Goal: Task Accomplishment & Management: Manage account settings

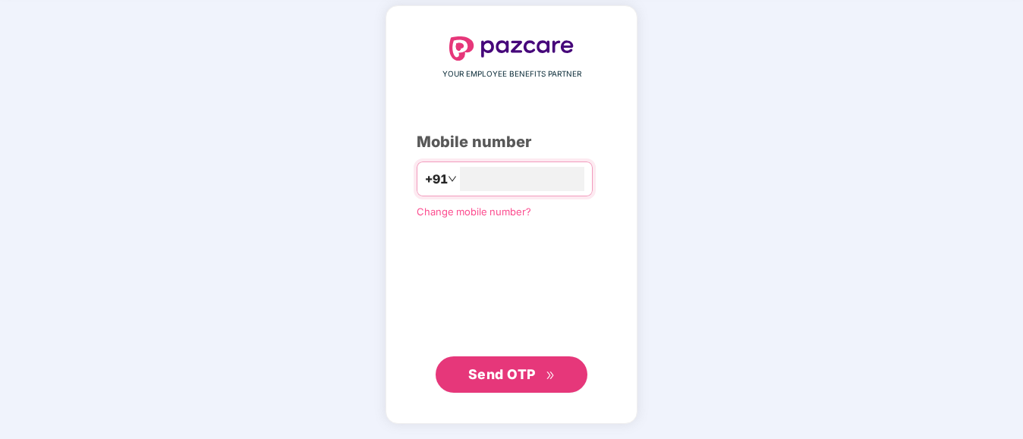
type input "**********"
click at [524, 365] on span "Send OTP" at bounding box center [511, 374] width 87 height 21
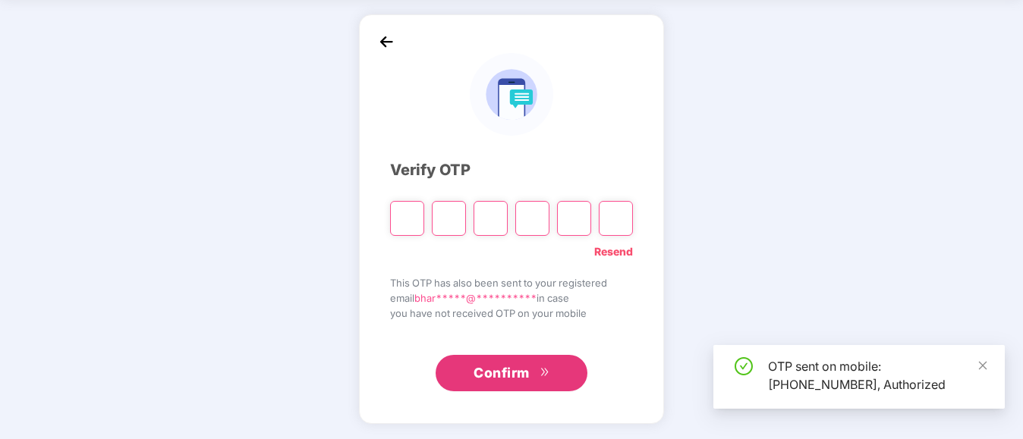
scroll to position [55, 0]
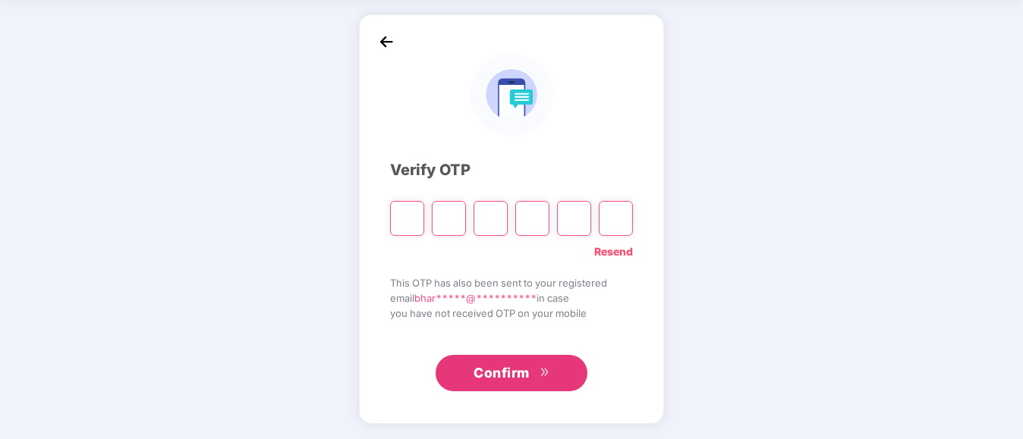
type input "*"
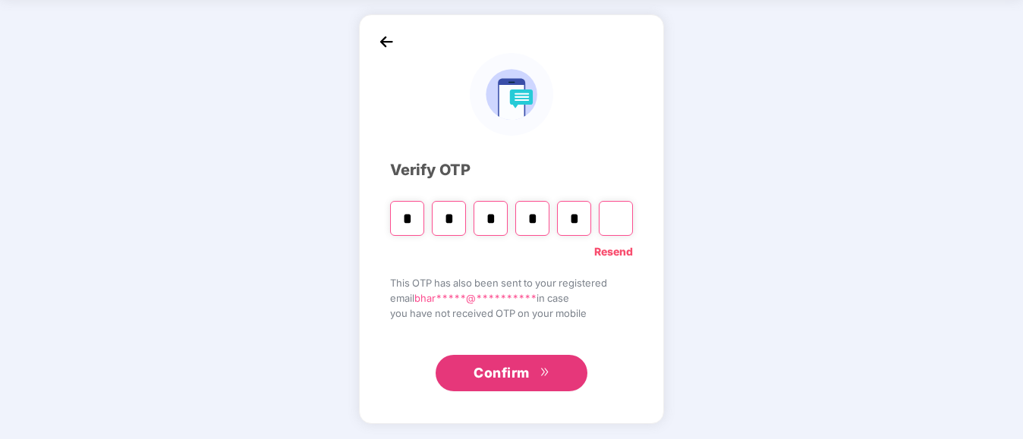
type input "*"
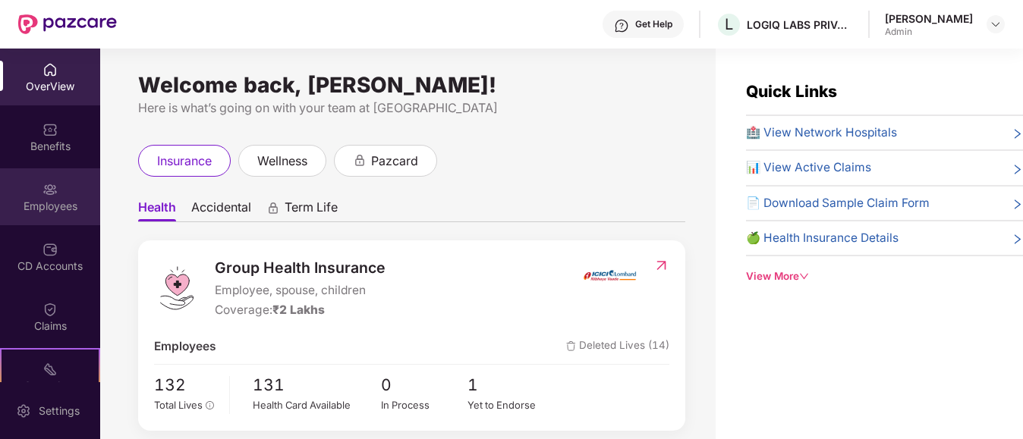
click at [55, 210] on div "Employees" at bounding box center [50, 206] width 100 height 15
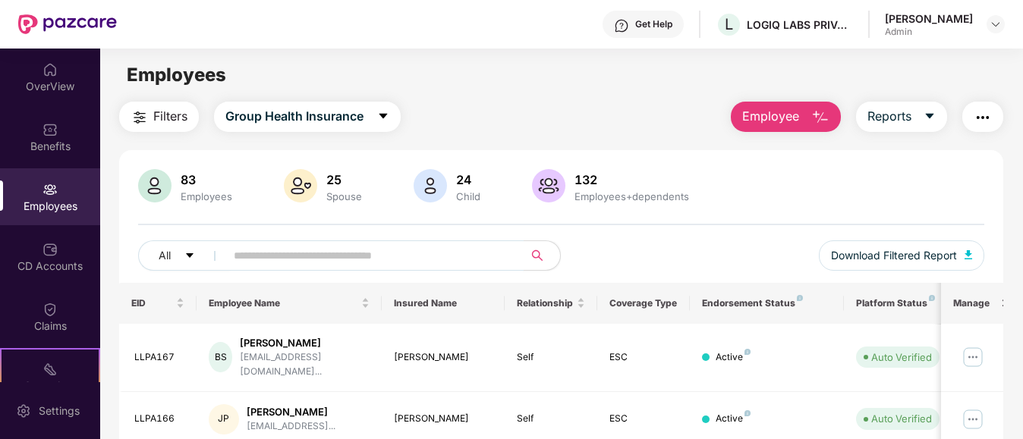
click at [278, 257] on input "text" at bounding box center [368, 255] width 269 height 23
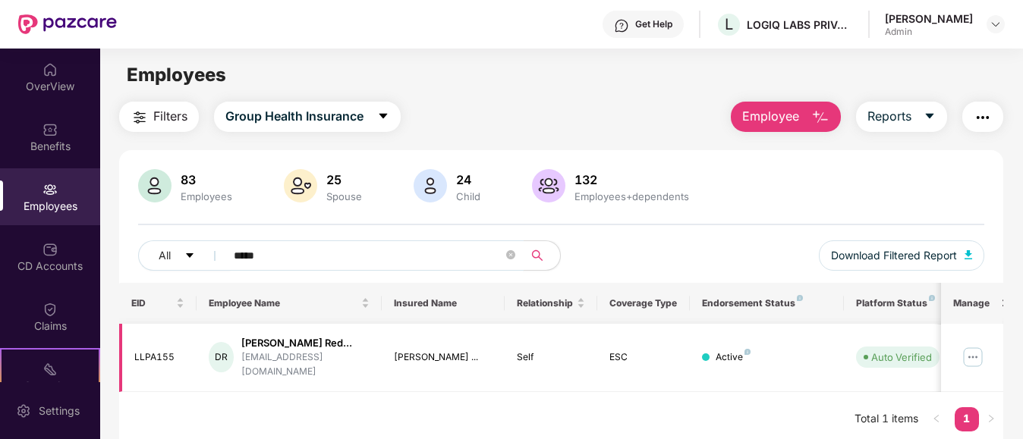
type input "*****"
click at [977, 357] on img at bounding box center [973, 357] width 24 height 24
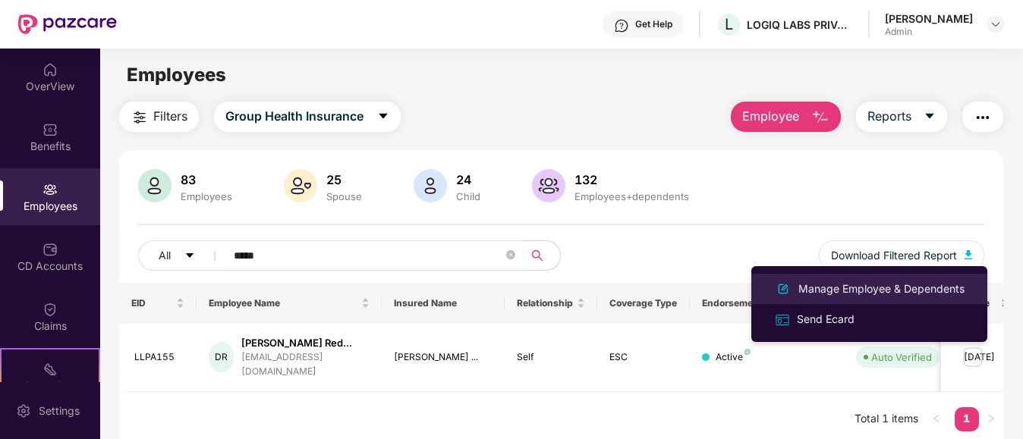
click at [861, 290] on div "Manage Employee & Dependents" at bounding box center [881, 289] width 172 height 17
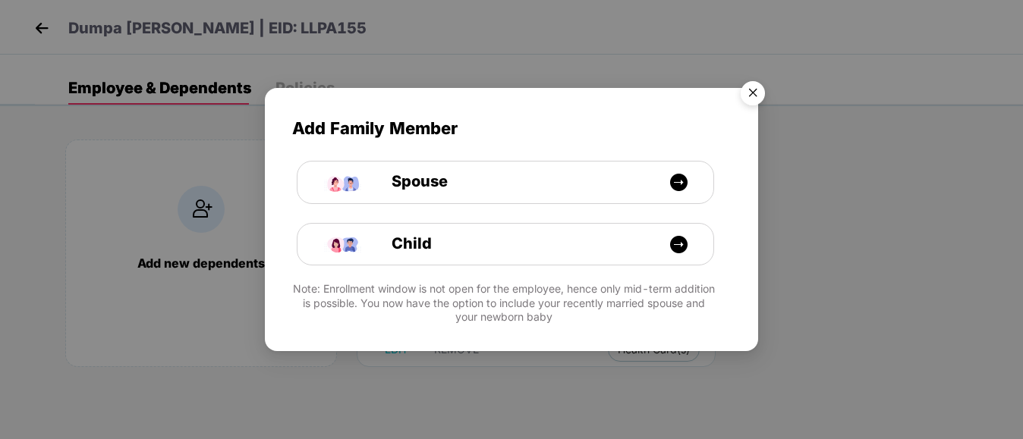
click at [752, 99] on img "Close" at bounding box center [752, 95] width 42 height 42
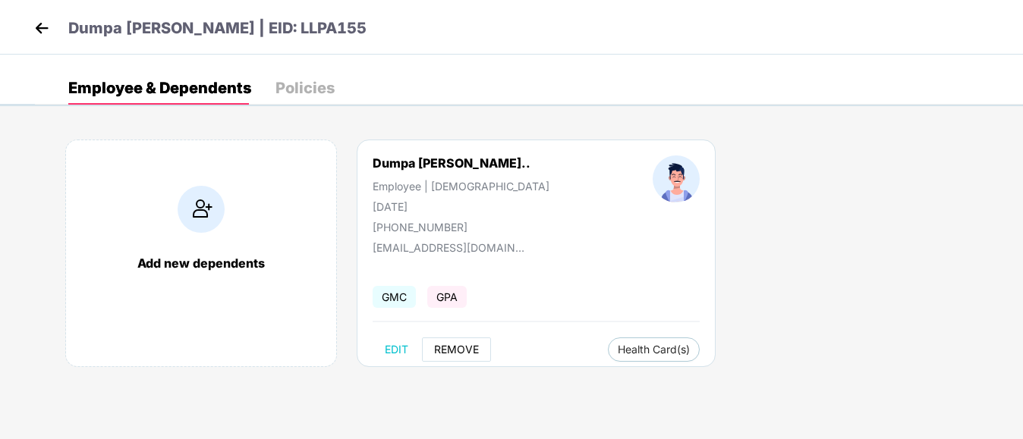
click at [453, 351] on span "REMOVE" at bounding box center [456, 350] width 45 height 12
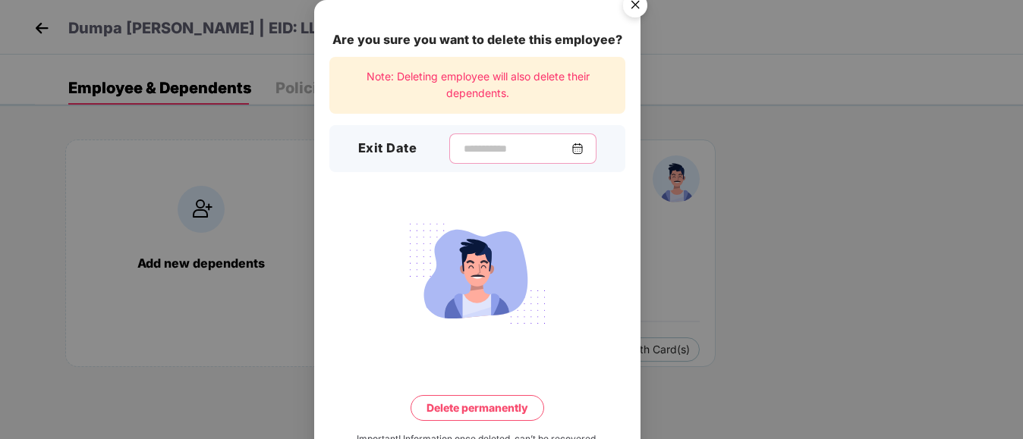
click at [518, 152] on input at bounding box center [516, 149] width 109 height 16
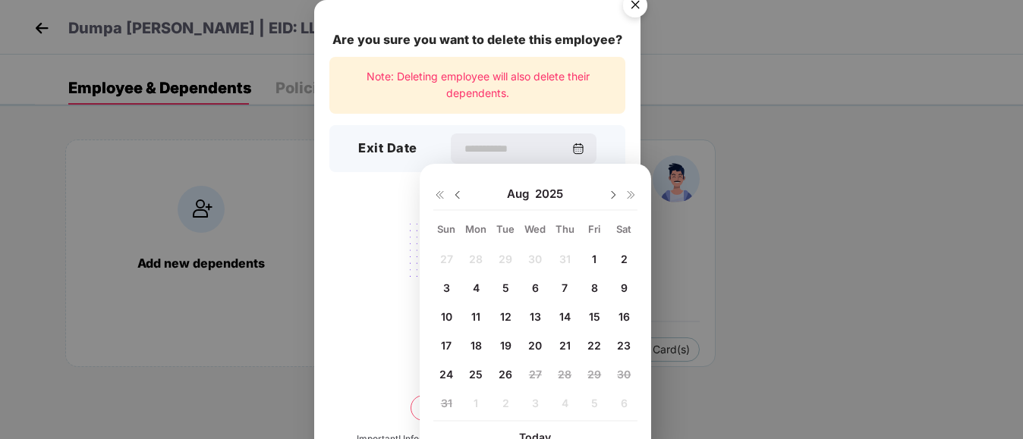
click at [505, 291] on span "5" at bounding box center [505, 287] width 7 height 13
type input "**********"
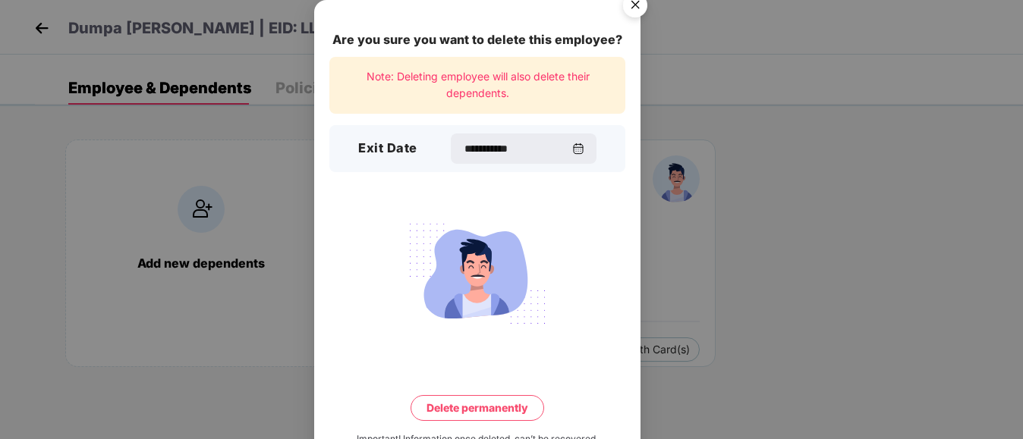
click at [468, 408] on button "Delete permanently" at bounding box center [477, 408] width 134 height 26
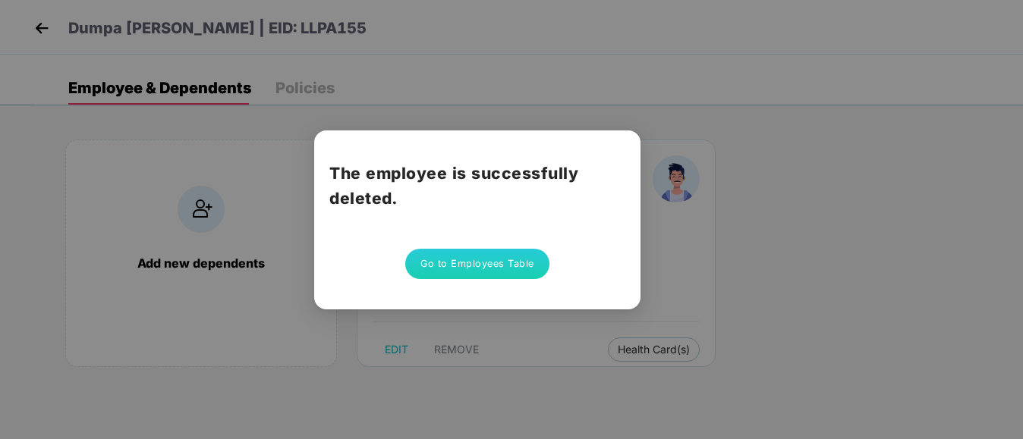
click at [480, 263] on button "Go to Employees Table" at bounding box center [477, 264] width 144 height 30
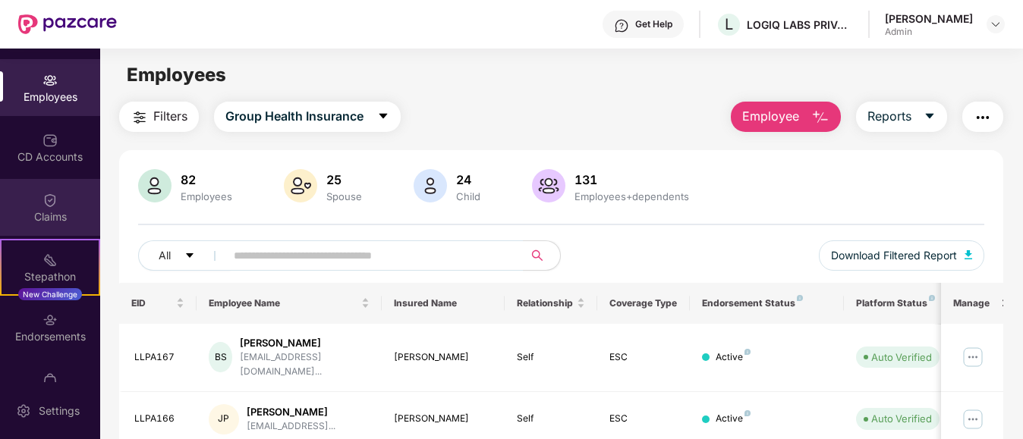
scroll to position [112, 0]
click at [39, 330] on div "Endorsements" at bounding box center [50, 333] width 100 height 15
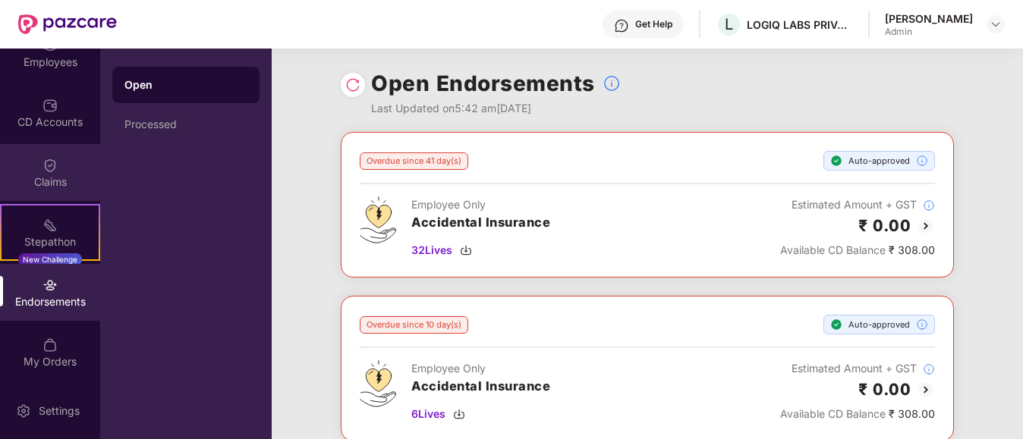
scroll to position [0, 0]
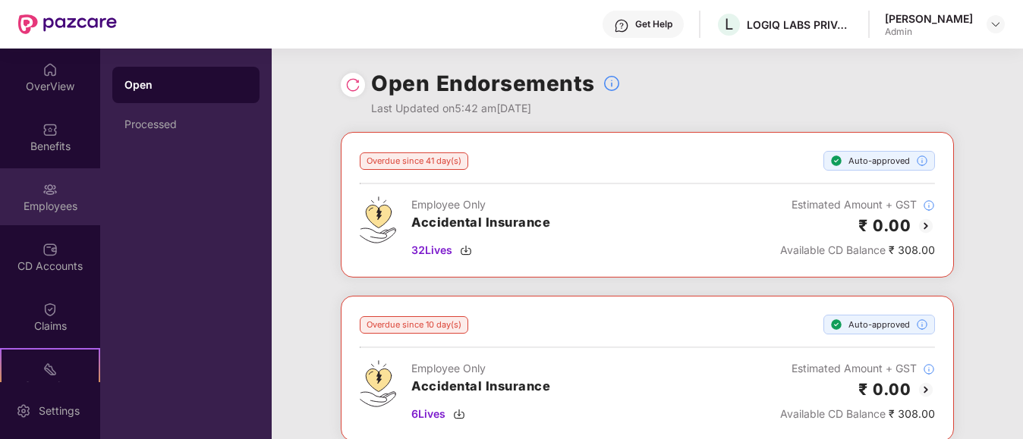
click at [57, 200] on div "Employees" at bounding box center [50, 206] width 100 height 15
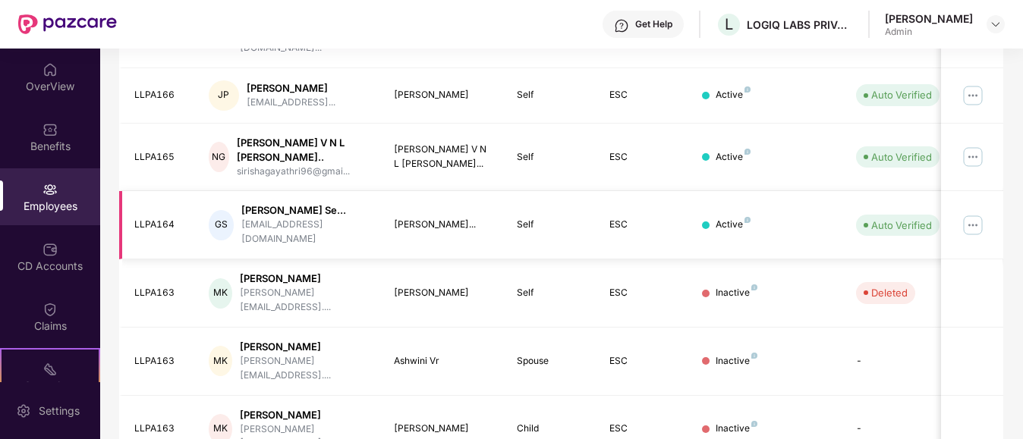
scroll to position [152, 0]
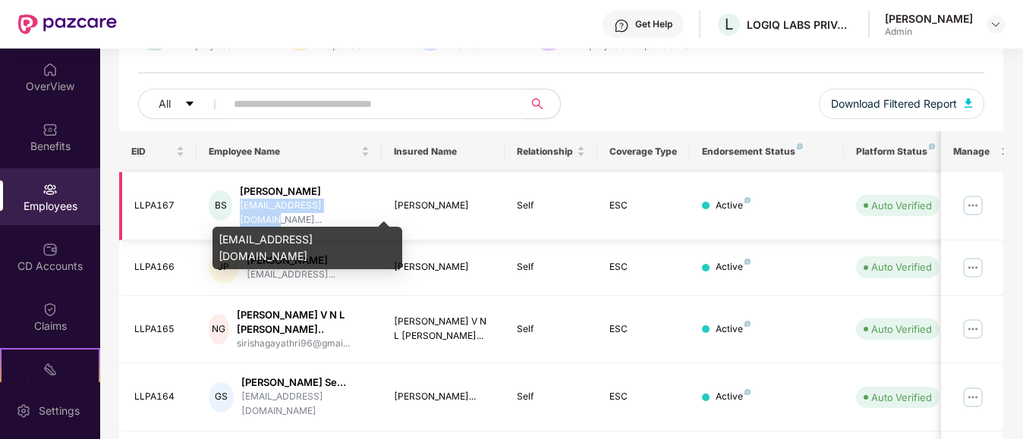
drag, startPoint x: 247, startPoint y: 206, endPoint x: 363, endPoint y: 211, distance: 116.2
click at [363, 211] on div "[EMAIL_ADDRESS][DOMAIN_NAME]..." at bounding box center [304, 213] width 129 height 29
copy div "[EMAIL_ADDRESS][DOMAIN_NAME]"
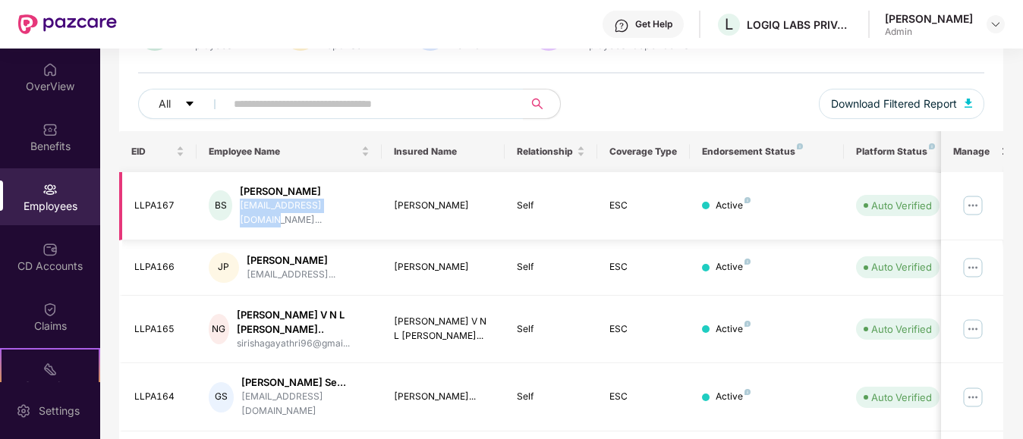
click at [977, 203] on img at bounding box center [973, 205] width 24 height 24
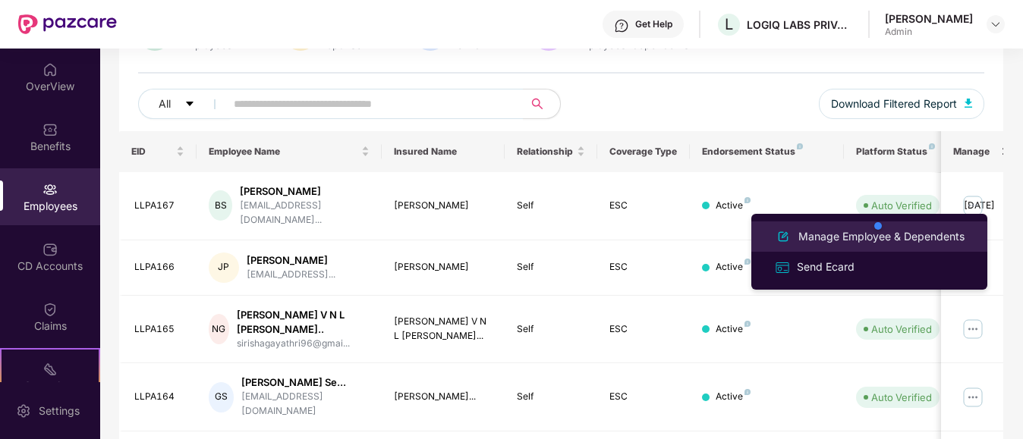
click at [841, 239] on div "Manage Employee & Dependents" at bounding box center [881, 236] width 172 height 17
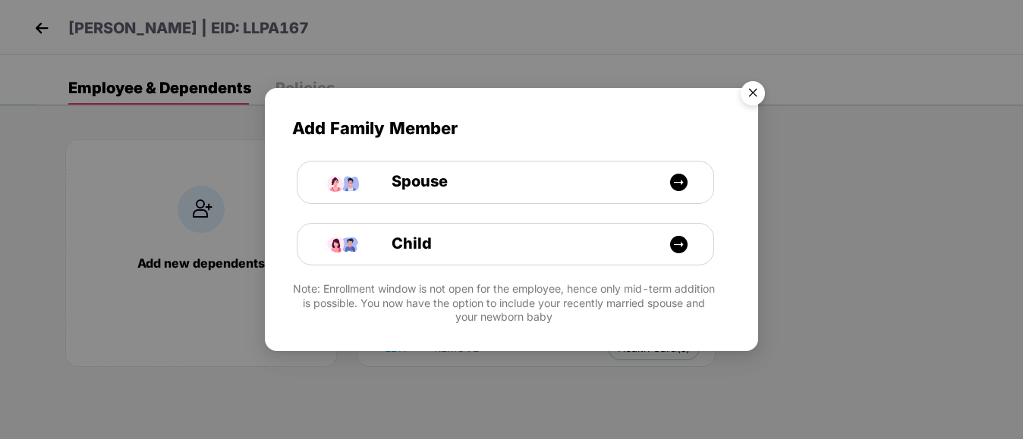
click at [753, 93] on img "Close" at bounding box center [752, 95] width 42 height 42
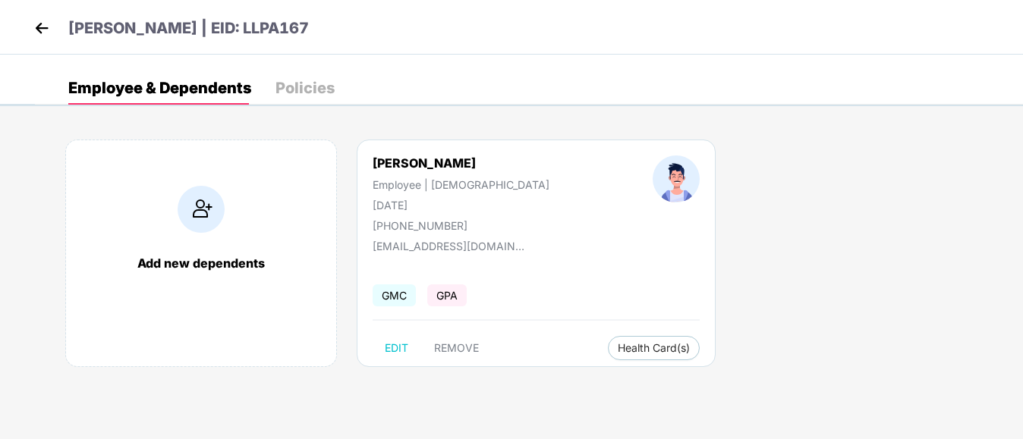
click at [307, 87] on div "Policies" at bounding box center [304, 87] width 59 height 15
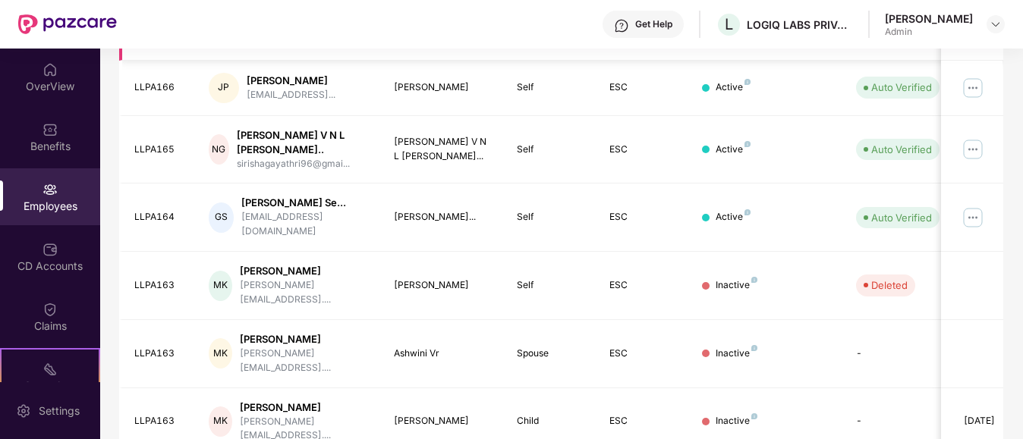
scroll to position [506, 0]
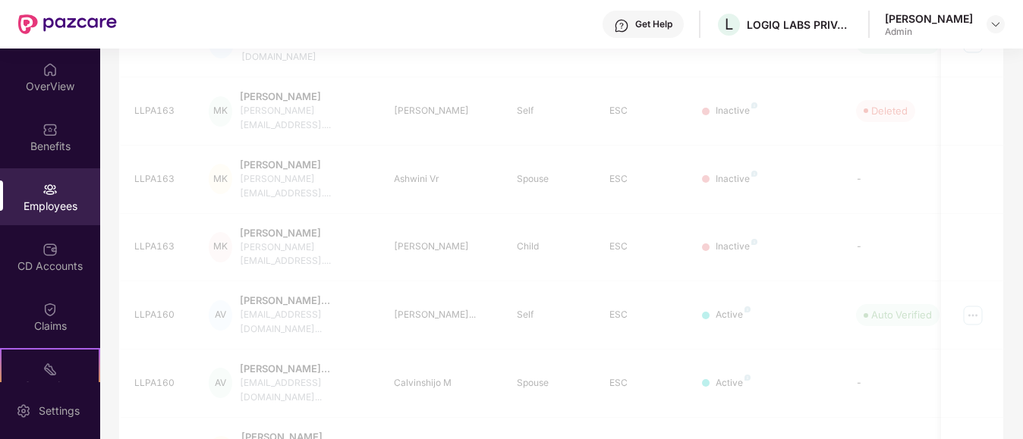
scroll to position [493, 0]
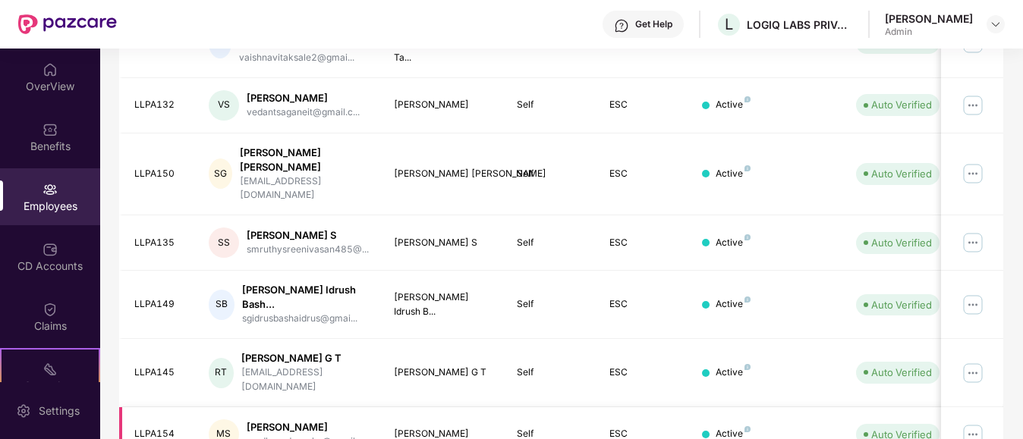
click at [167, 427] on div "LLPA154" at bounding box center [159, 434] width 50 height 14
click at [980, 423] on img at bounding box center [973, 435] width 24 height 24
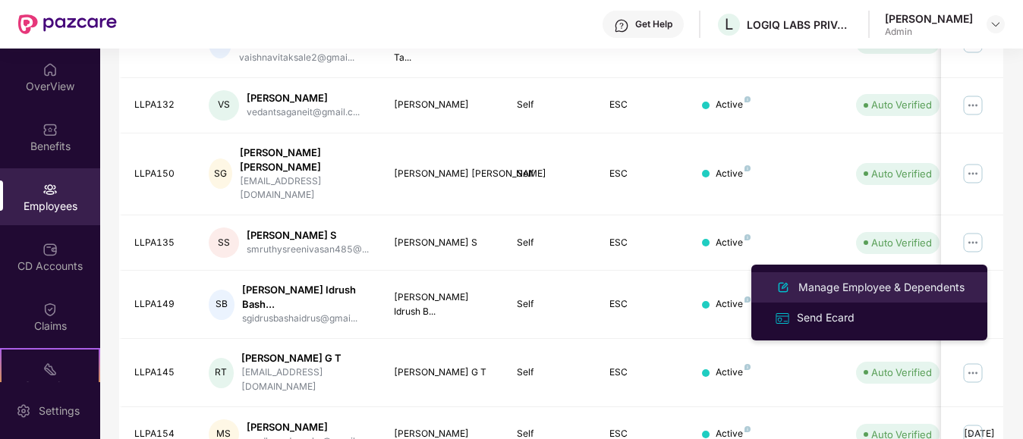
click at [848, 294] on div "Manage Employee & Dependents" at bounding box center [881, 287] width 172 height 17
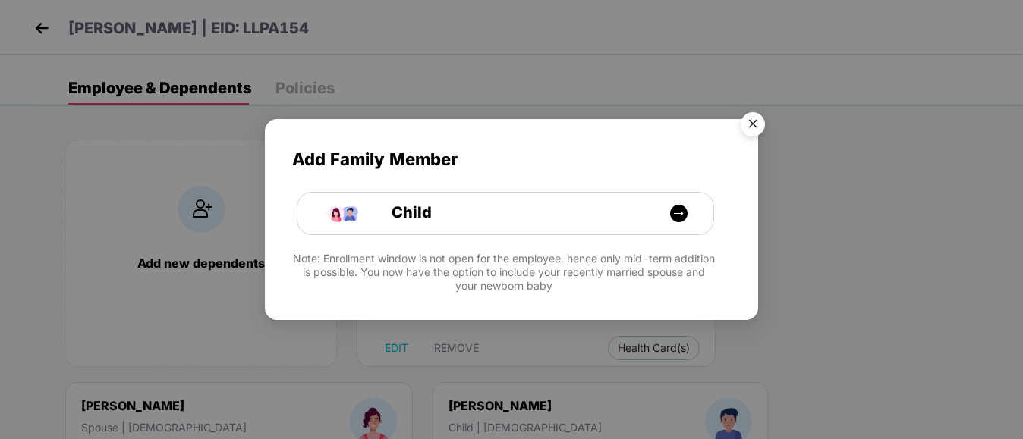
click at [756, 122] on img "Close" at bounding box center [752, 126] width 42 height 42
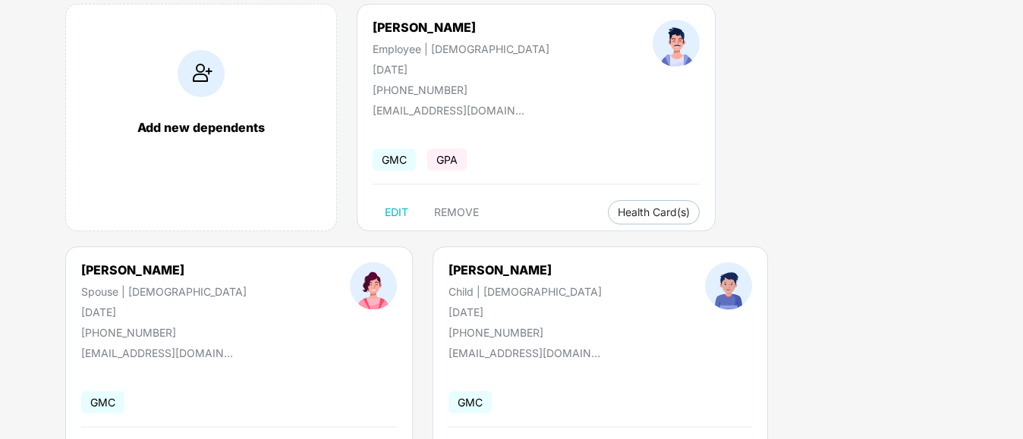
scroll to position [135, 0]
click at [618, 211] on span "Health Card(s)" at bounding box center [654, 213] width 72 height 8
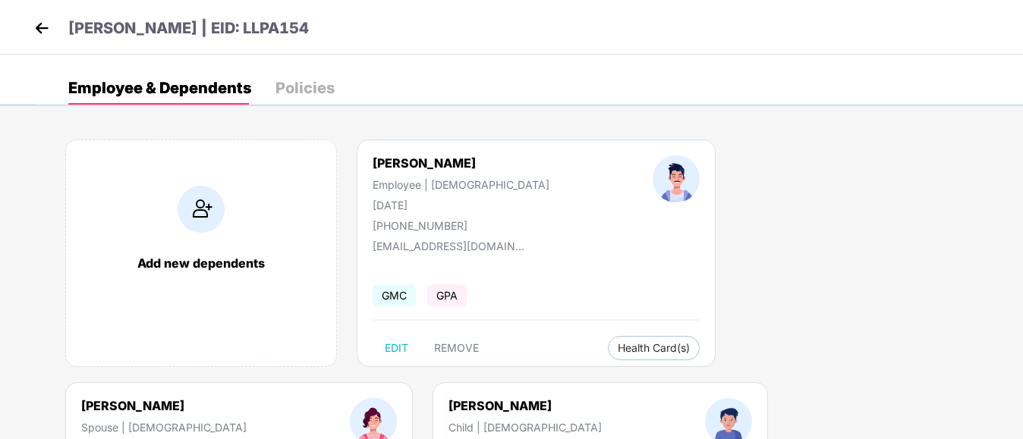
click at [323, 83] on div "Policies" at bounding box center [304, 87] width 59 height 15
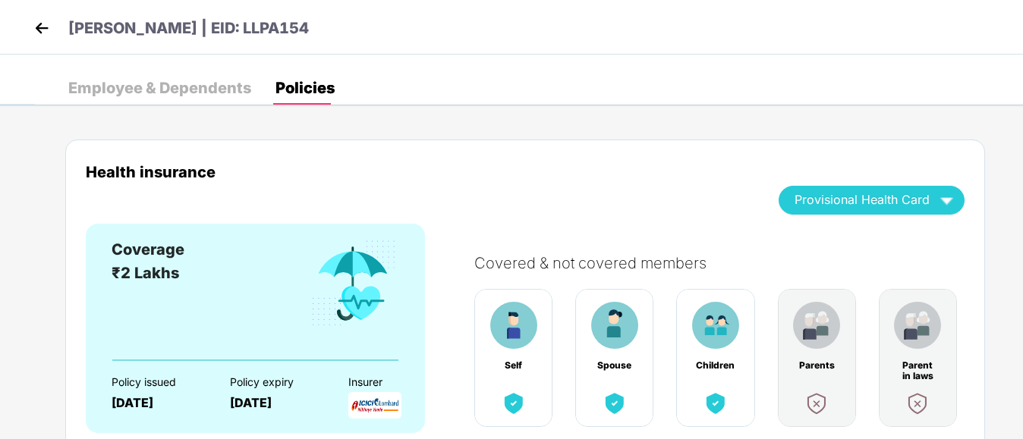
click at [53, 25] on header "[PERSON_NAME] | EID: LLPA154" at bounding box center [169, 30] width 278 height 27
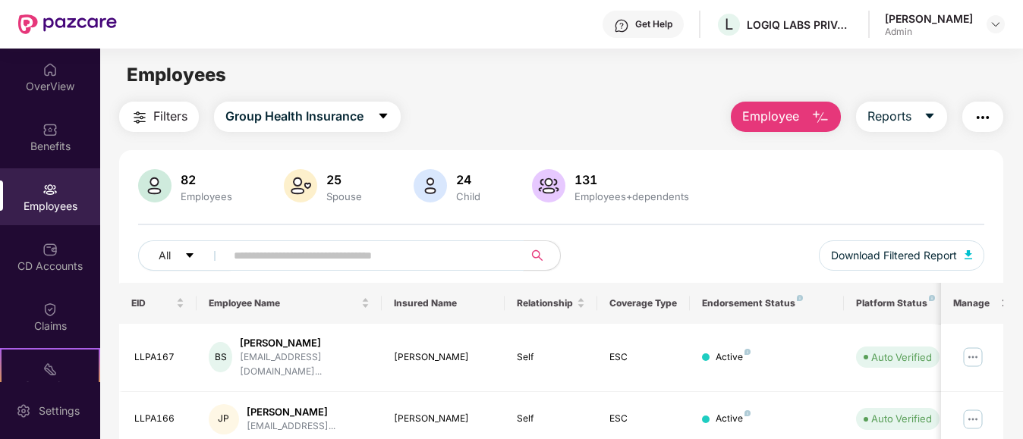
click at [329, 253] on input "text" at bounding box center [368, 255] width 269 height 23
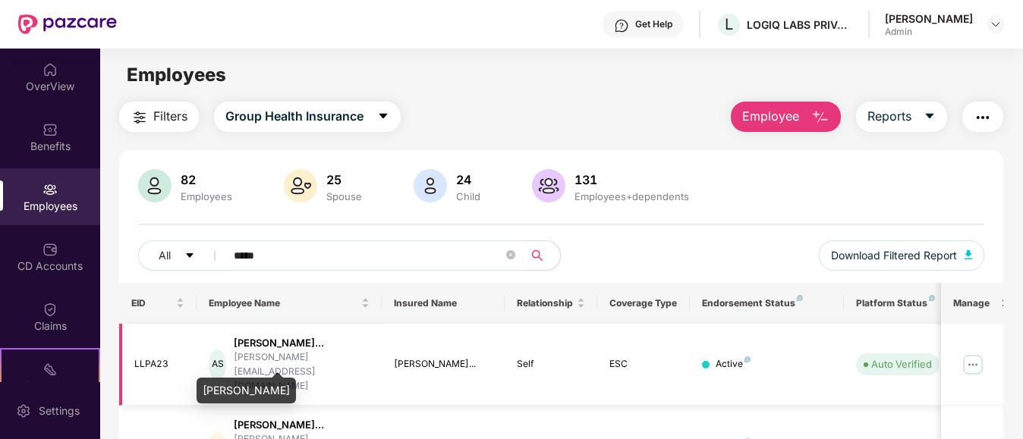
type input "*****"
click at [310, 351] on div "[PERSON_NAME]..." at bounding box center [301, 343] width 135 height 14
click at [975, 360] on img at bounding box center [973, 365] width 24 height 24
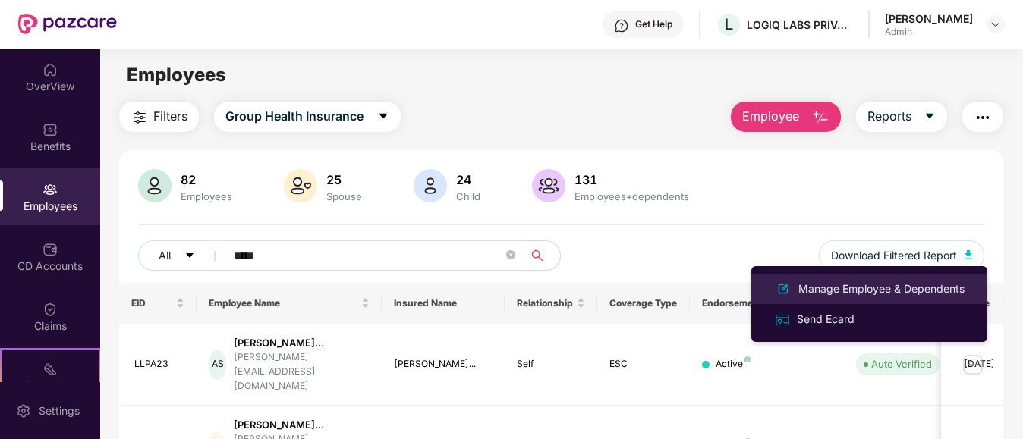
click at [863, 288] on div "Manage Employee & Dependents" at bounding box center [881, 289] width 172 height 17
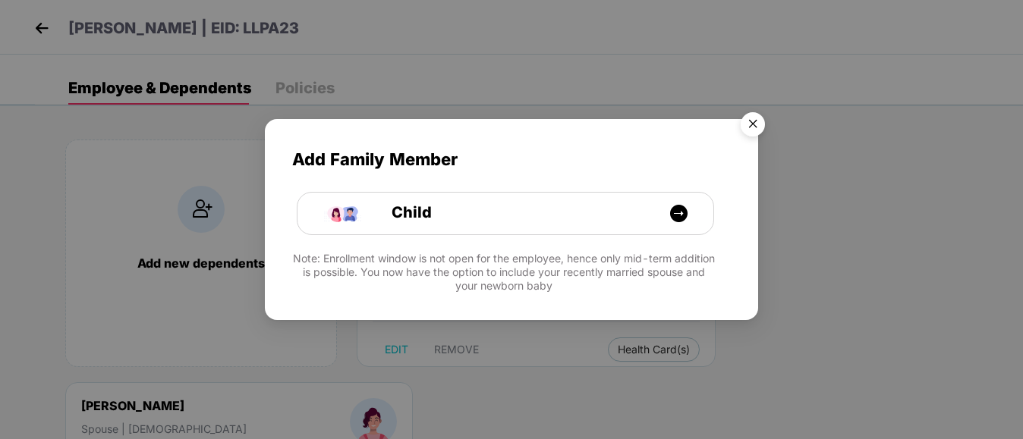
click at [755, 124] on img "Close" at bounding box center [752, 126] width 42 height 42
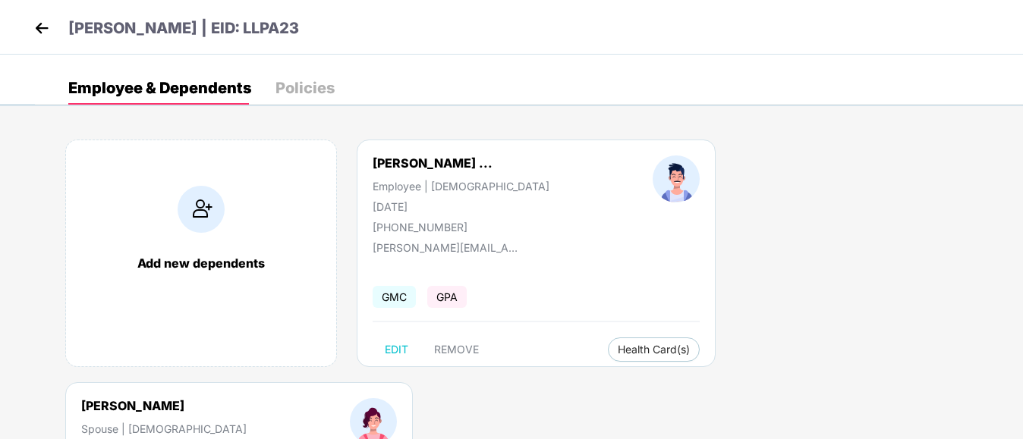
click at [319, 81] on div "Policies" at bounding box center [304, 87] width 59 height 15
